Goal: Task Accomplishment & Management: Manage account settings

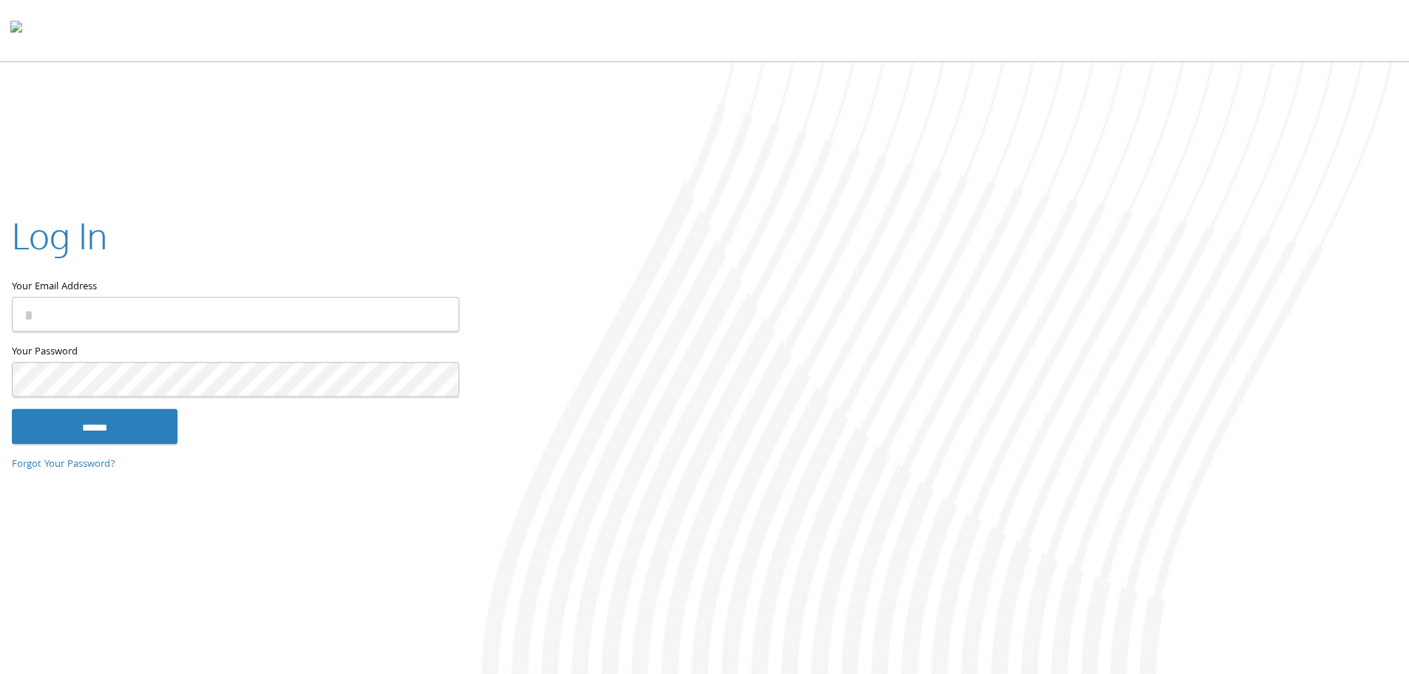
click at [86, 319] on input "Your Email Address" at bounding box center [235, 314] width 447 height 35
type input "**********"
click at [12, 408] on input "******" at bounding box center [95, 425] width 166 height 35
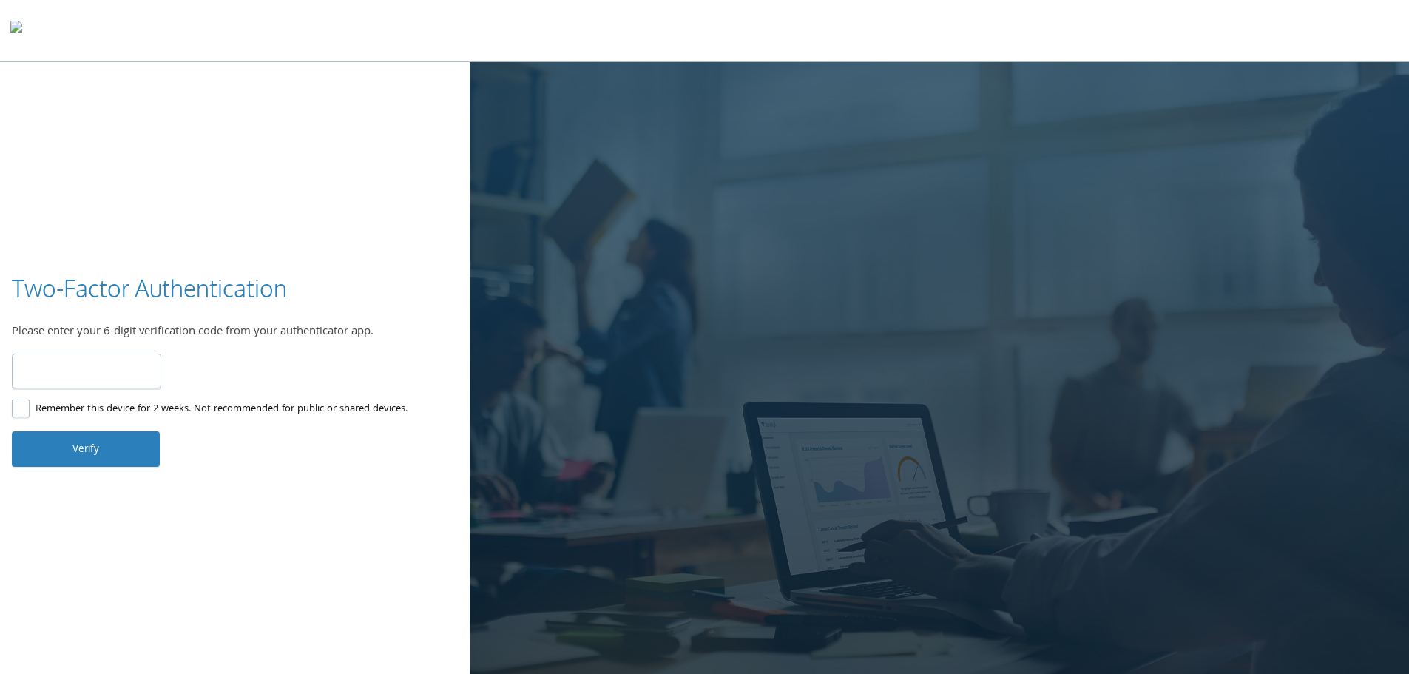
type input "******"
